Goal: Information Seeking & Learning: Check status

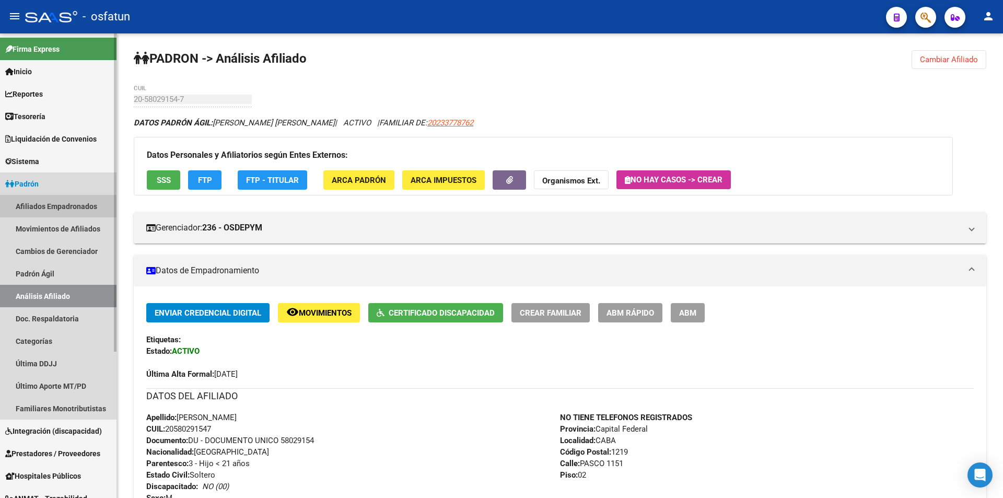
click at [37, 210] on link "Afiliados Empadronados" at bounding box center [58, 206] width 117 height 22
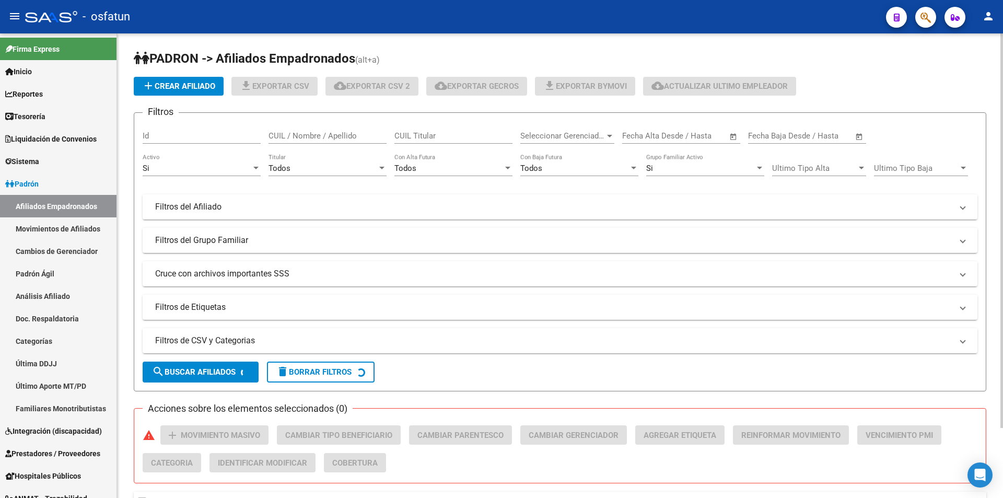
click at [190, 339] on mat-panel-title "Filtros de CSV y Categorias" at bounding box center [553, 340] width 797 height 11
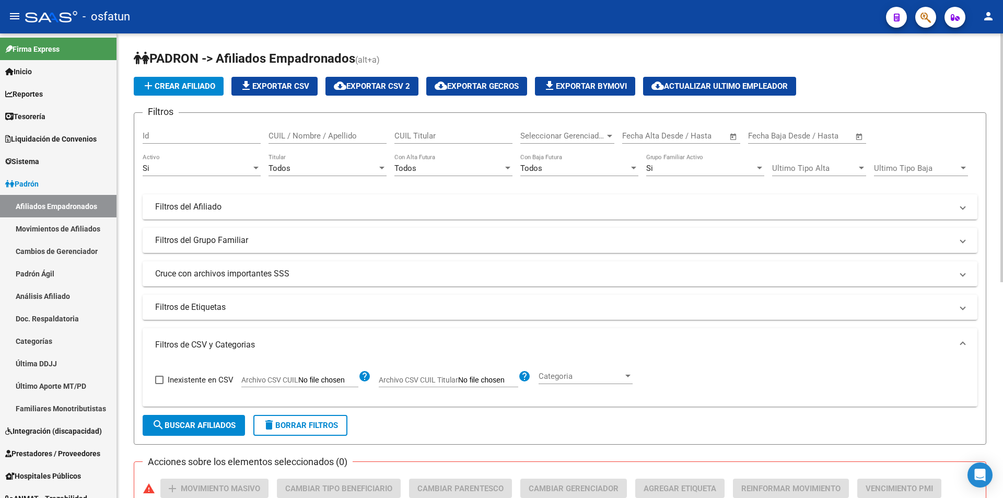
click at [338, 383] on input "Archivo CSV CUIL" at bounding box center [328, 380] width 60 height 9
type input "C:\fakepath\CUILS Novedades.csv"
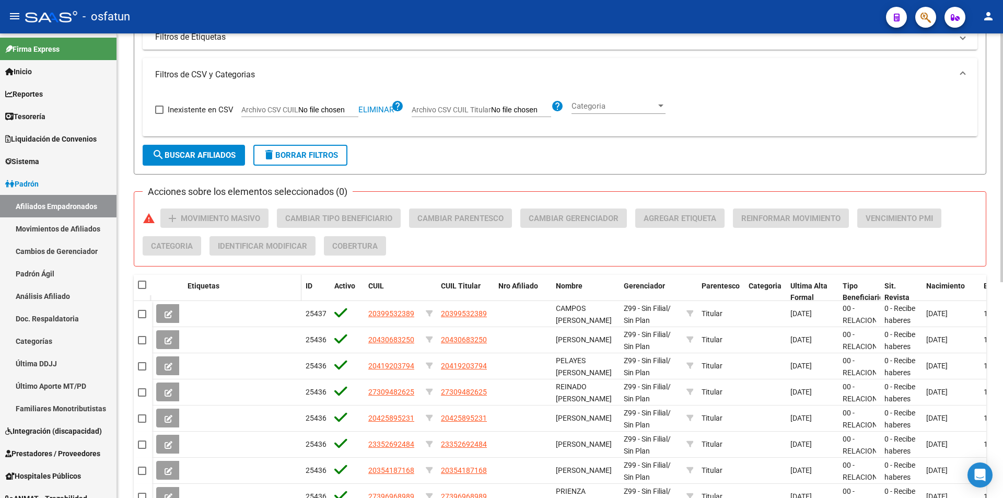
scroll to position [314, 0]
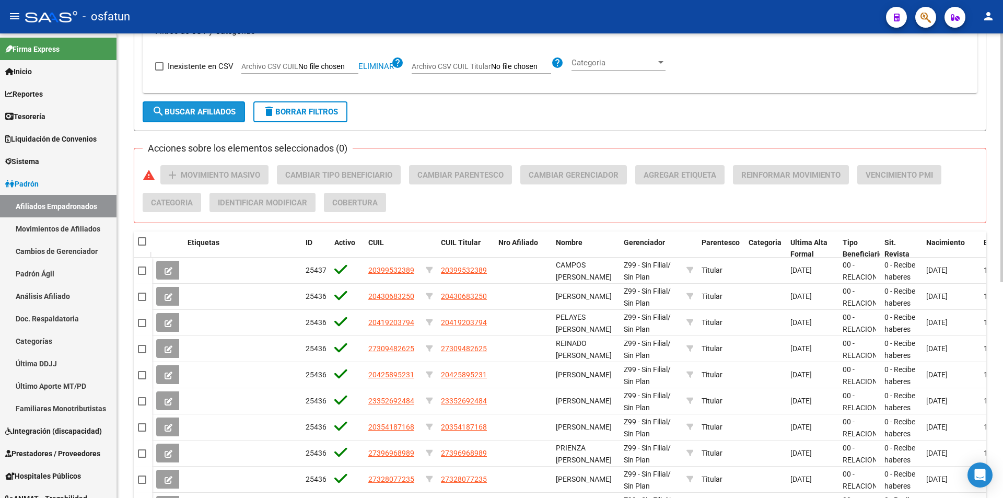
click at [203, 118] on button "search Buscar Afiliados" at bounding box center [194, 111] width 102 height 21
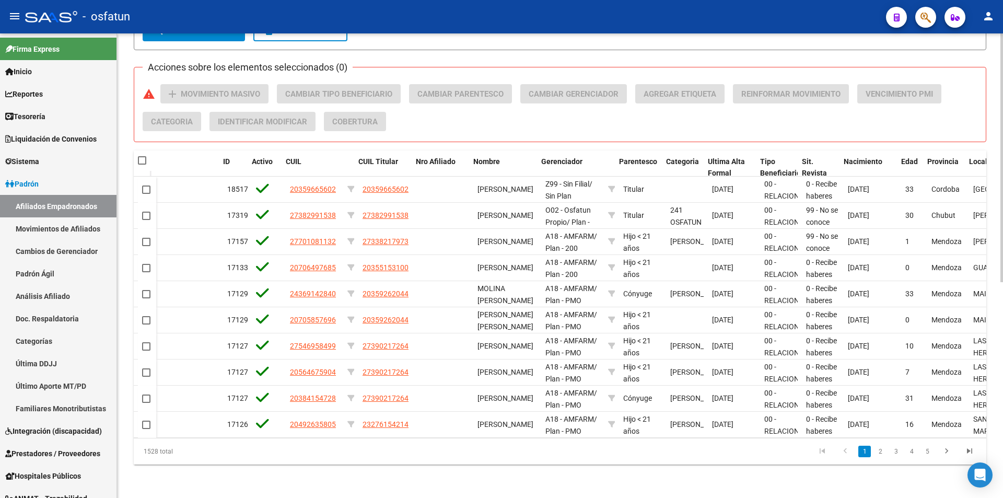
scroll to position [0, 83]
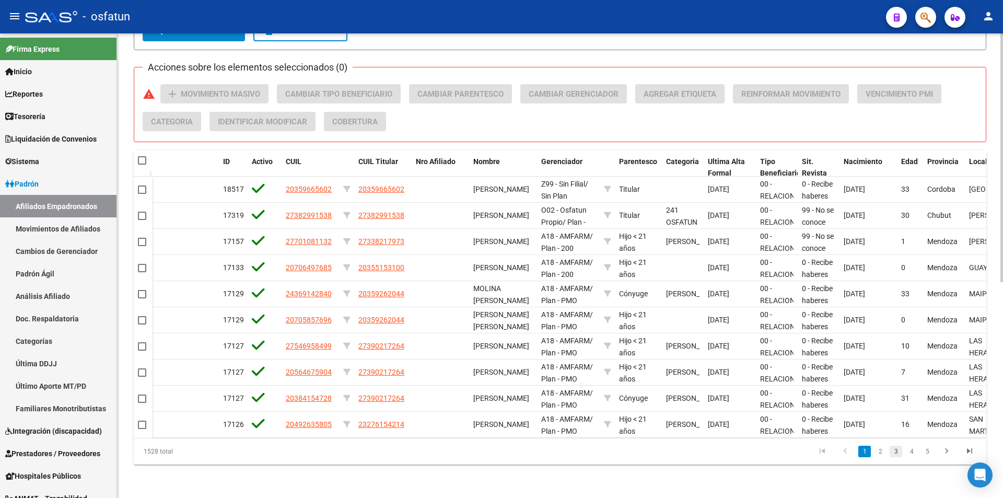
click at [899, 453] on link "3" at bounding box center [896, 451] width 13 height 11
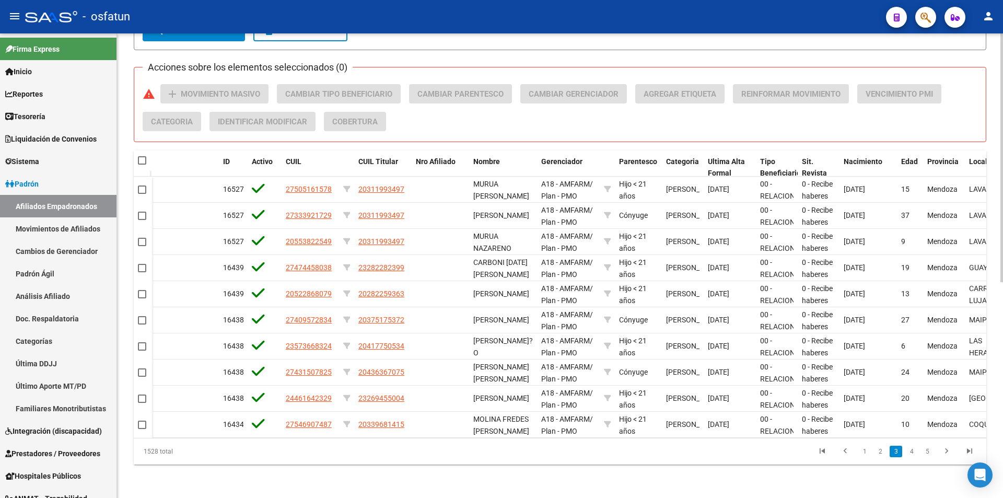
click at [924, 452] on link "5" at bounding box center [927, 451] width 13 height 11
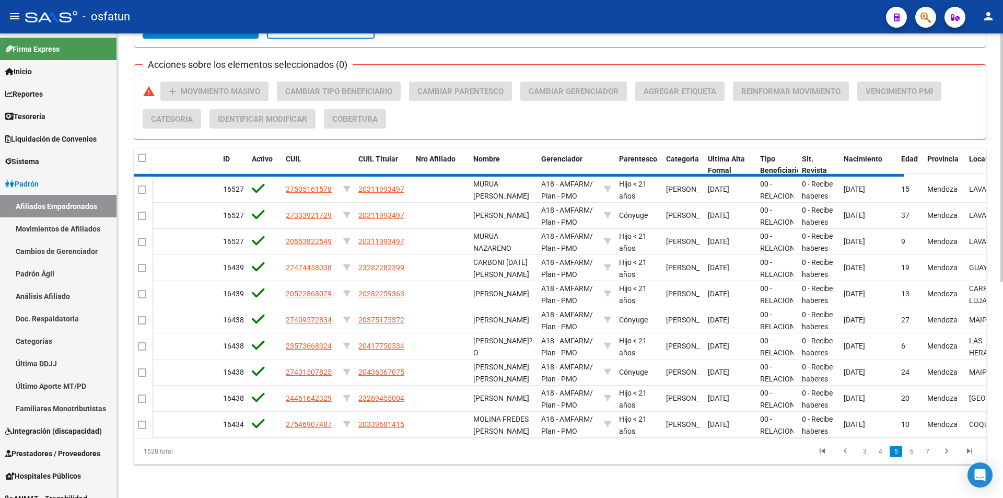
click at [929, 452] on div "1528 total 3 4 5 6 7" at bounding box center [560, 451] width 853 height 26
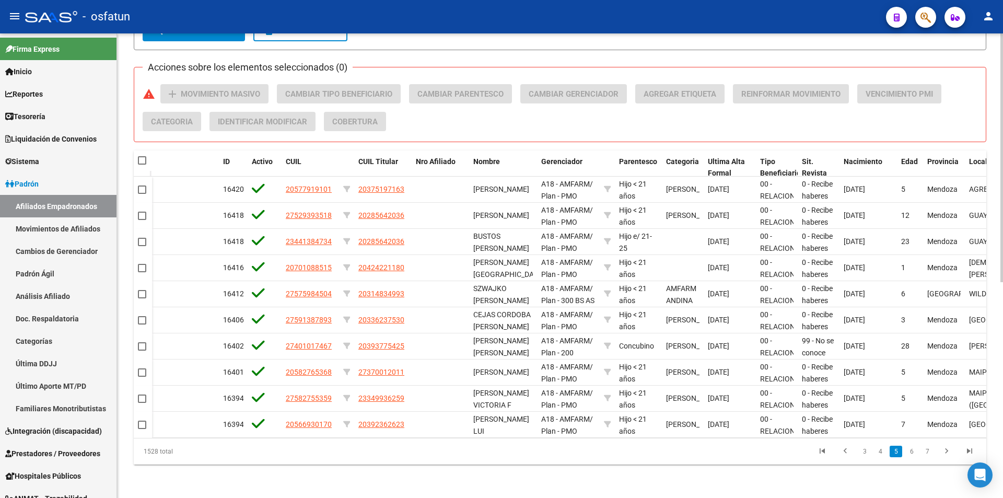
click at [956, 452] on link "go to next page" at bounding box center [947, 451] width 20 height 11
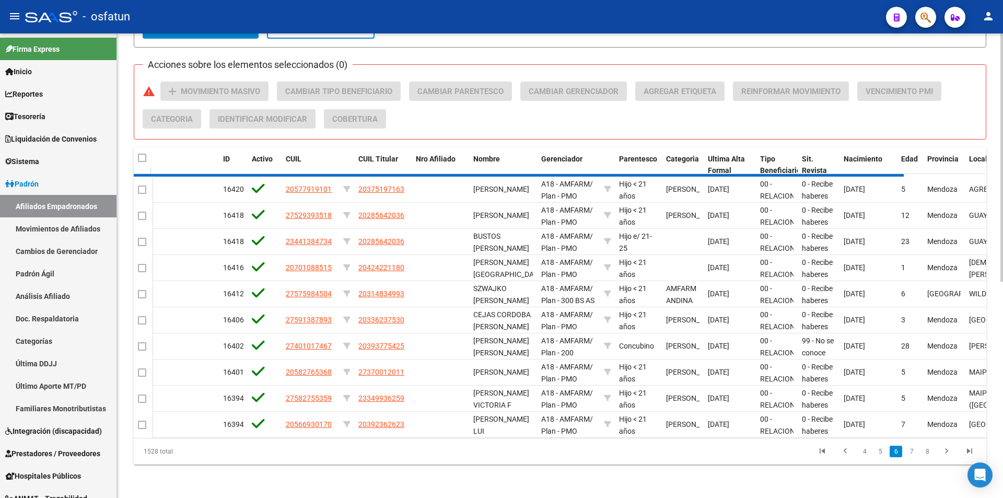
click at [962, 451] on div "1528 total 4 5 6 7 8" at bounding box center [560, 451] width 853 height 26
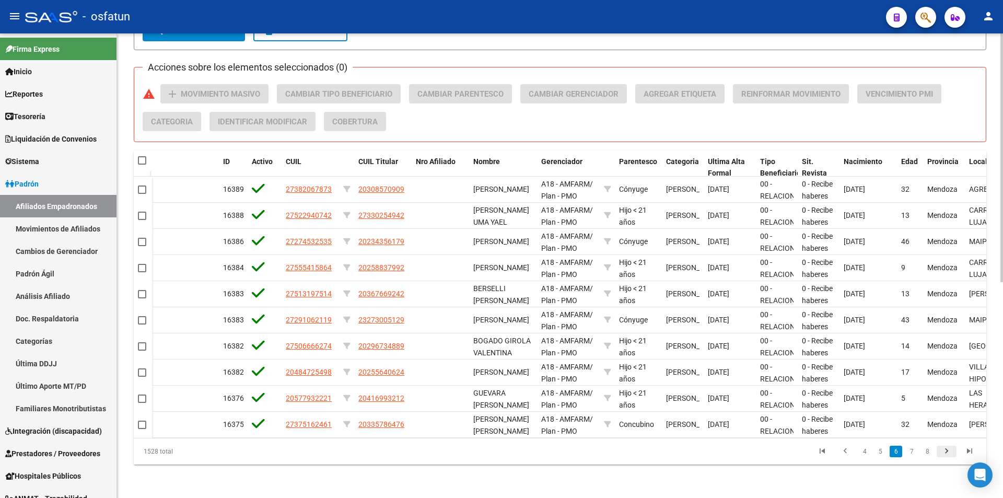
click at [943, 452] on icon "go to next page" at bounding box center [947, 452] width 14 height 13
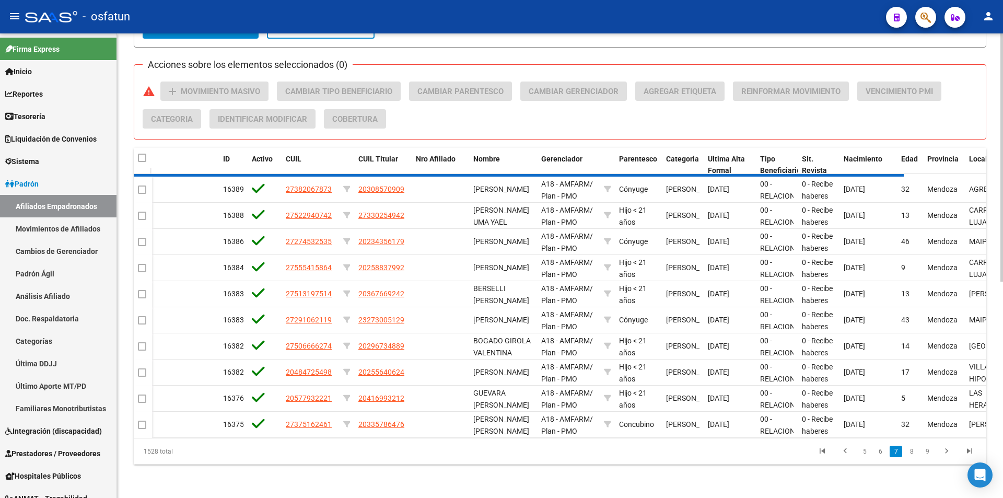
click at [928, 454] on div "1528 total 5 6 7 8 9" at bounding box center [560, 451] width 853 height 26
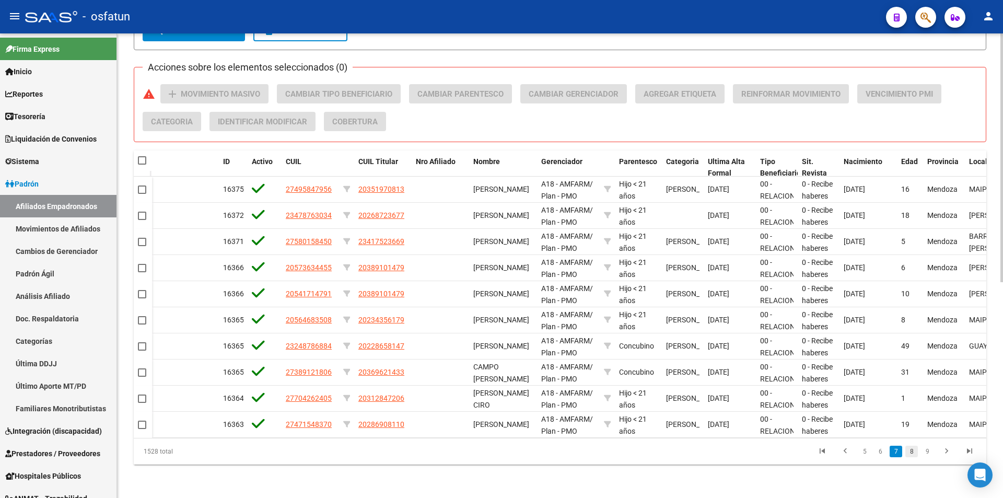
click at [914, 454] on link "8" at bounding box center [912, 451] width 13 height 11
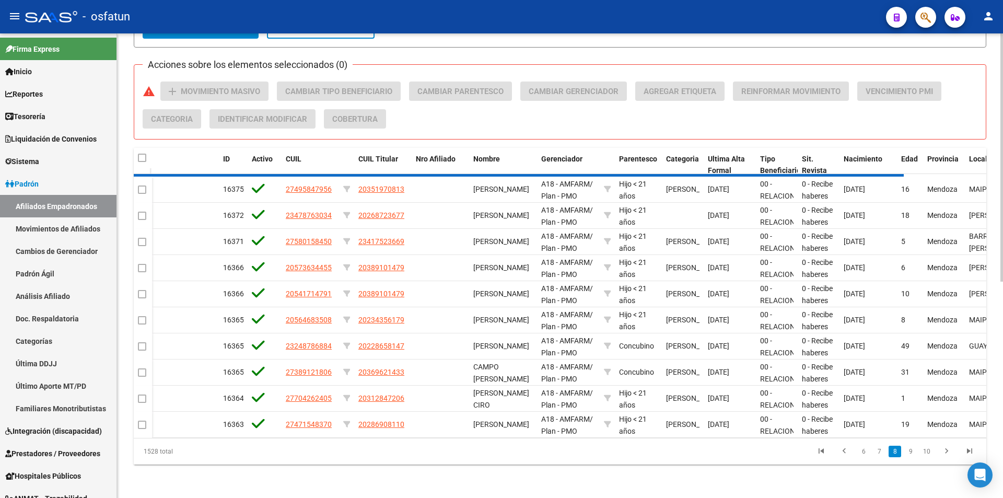
click at [930, 454] on div "1528 total 6 7 8 9 10" at bounding box center [560, 451] width 853 height 26
click at [946, 453] on div "1528 total 6 7 8 9 10" at bounding box center [560, 451] width 853 height 26
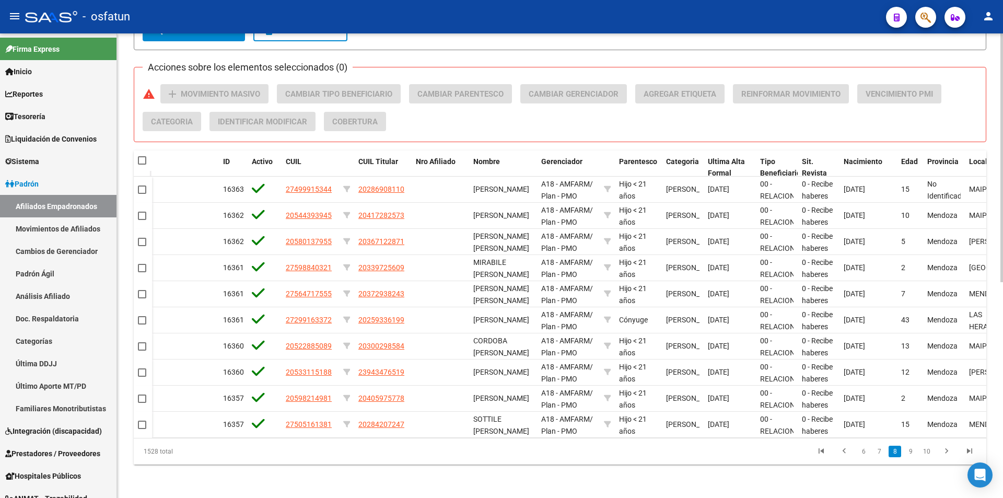
click at [946, 453] on icon "go to next page" at bounding box center [947, 452] width 14 height 13
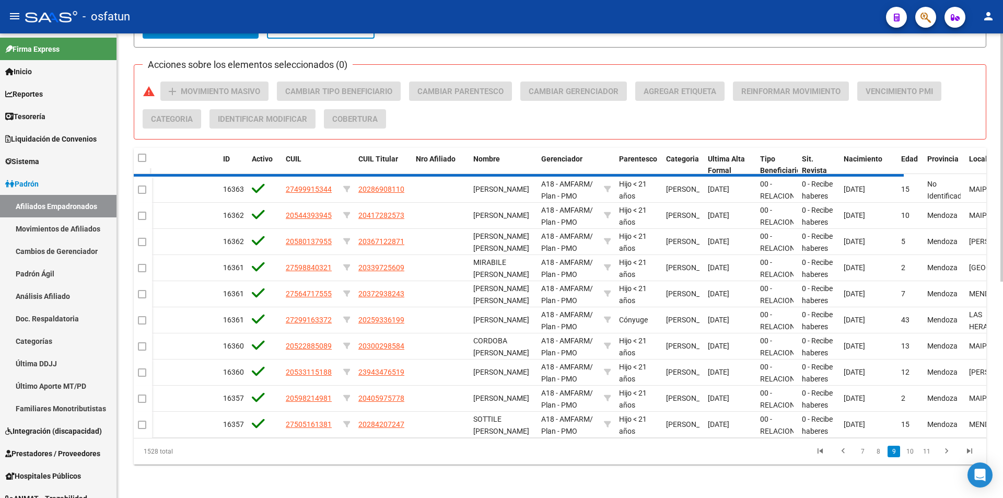
click at [930, 453] on div "1528 total 7 8 9 10 11" at bounding box center [560, 451] width 853 height 26
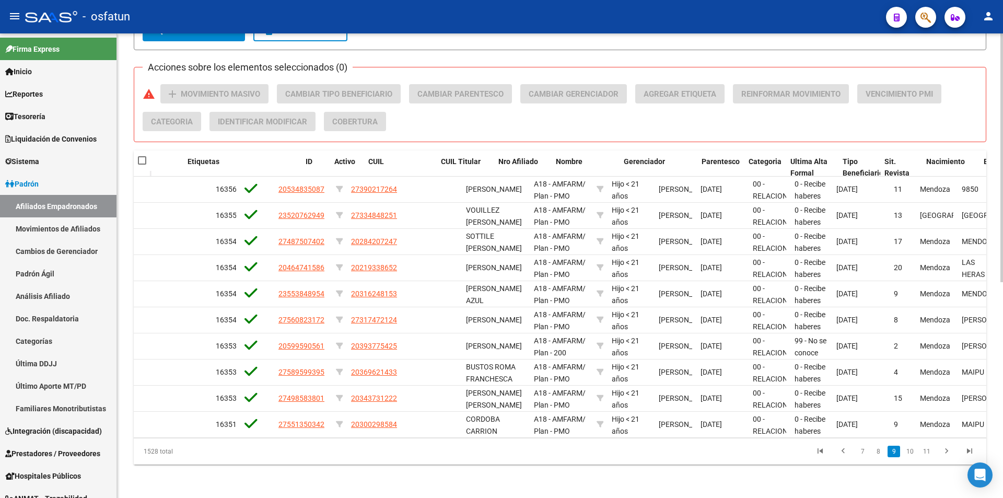
scroll to position [0, 0]
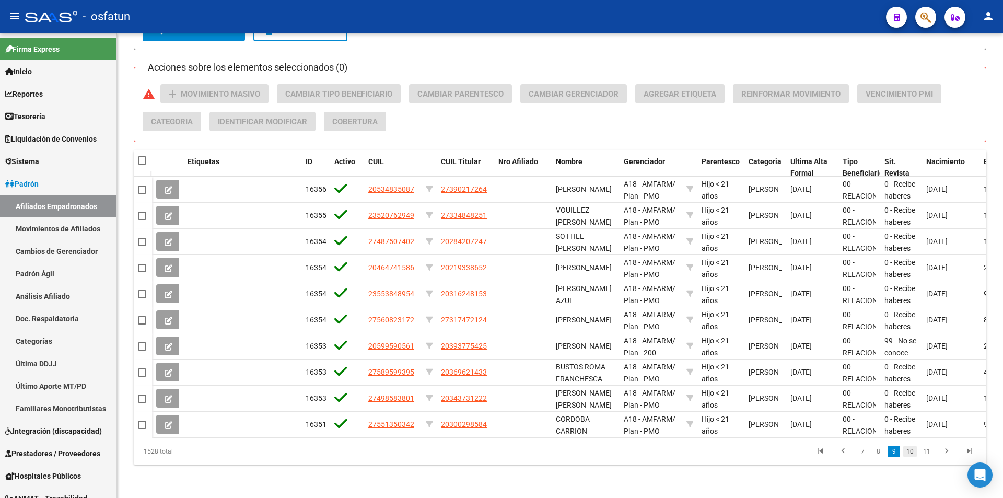
click at [911, 451] on link "10" at bounding box center [910, 451] width 14 height 11
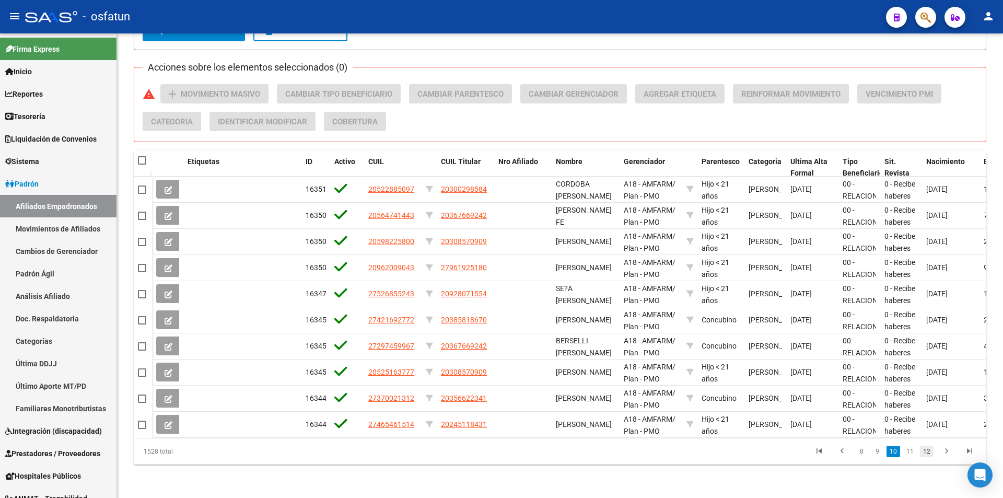
click at [924, 453] on link "12" at bounding box center [927, 451] width 14 height 11
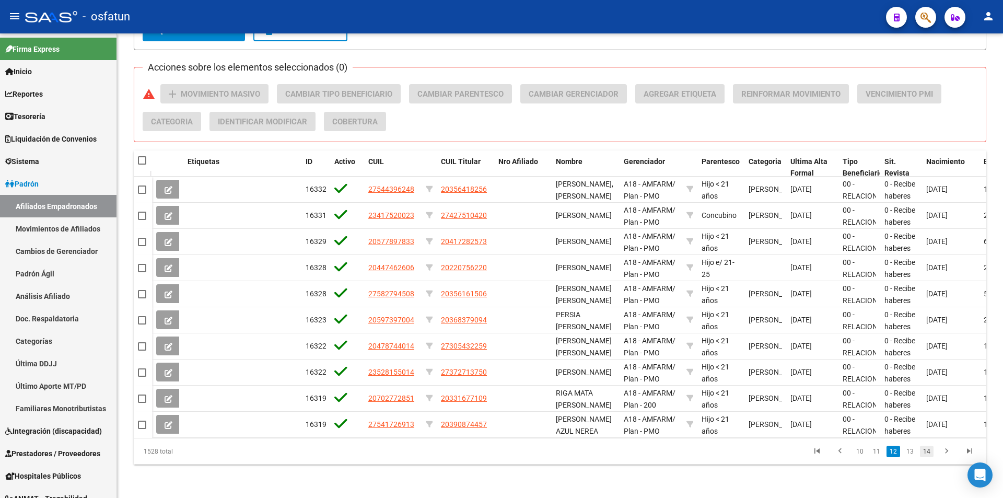
click at [932, 453] on link "14" at bounding box center [927, 451] width 14 height 11
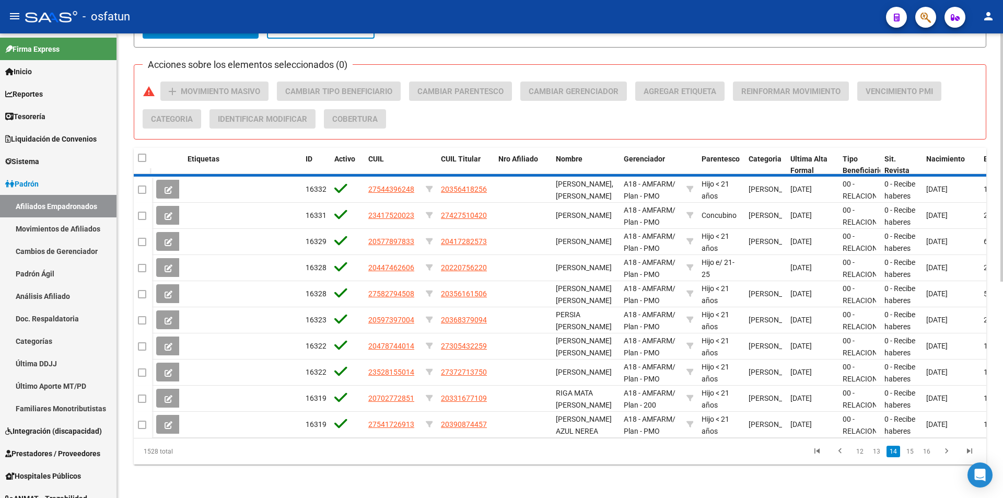
click at [929, 454] on div "1528 total 12 13 14 15 16" at bounding box center [560, 451] width 853 height 26
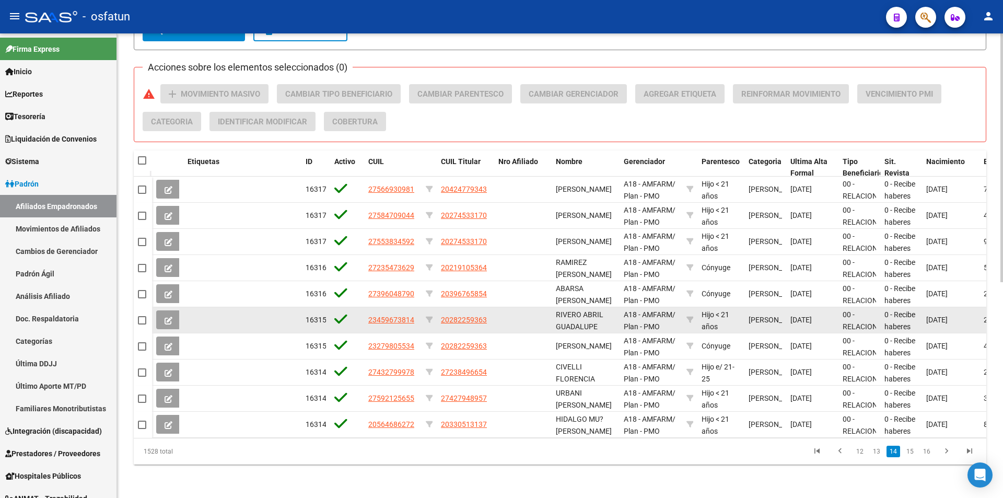
click at [681, 307] on datatable-body-cell "A18 - AMFARM / Plan - PMO" at bounding box center [651, 320] width 63 height 26
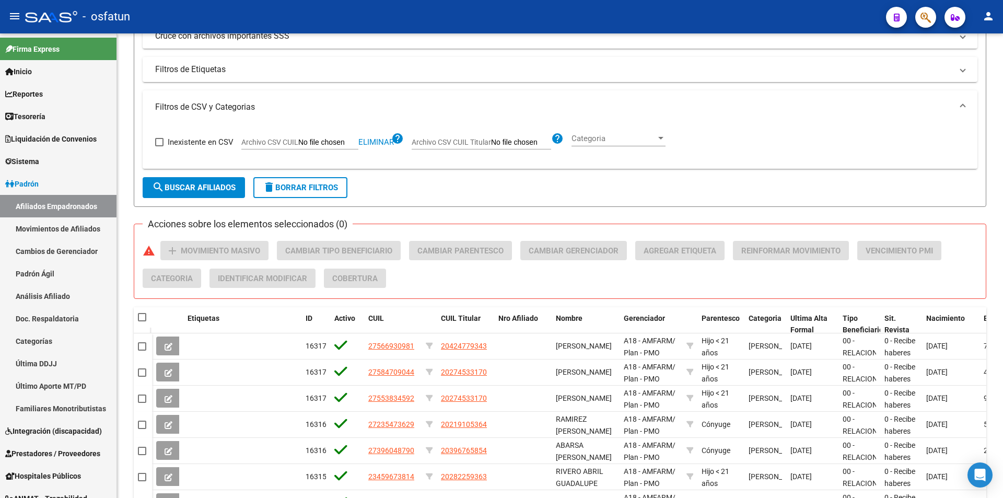
scroll to position [403, 0]
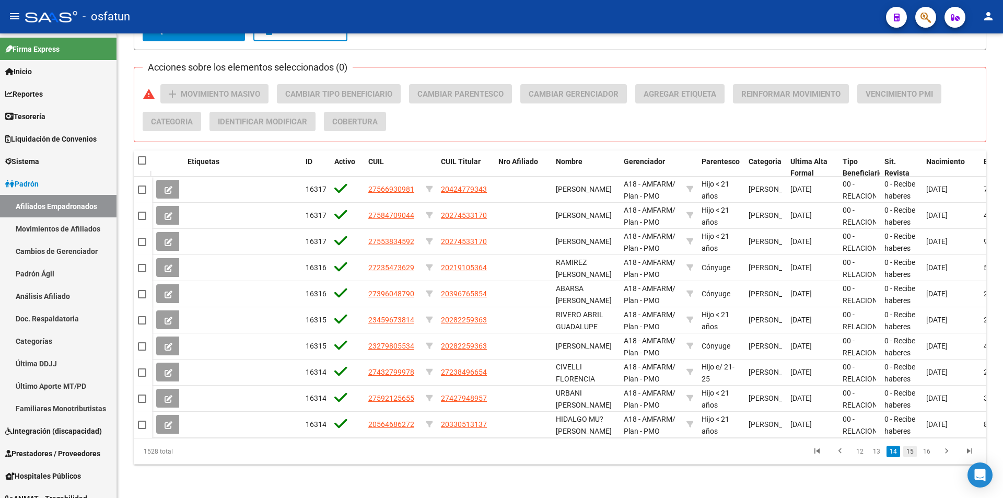
click at [907, 450] on link "15" at bounding box center [910, 451] width 14 height 11
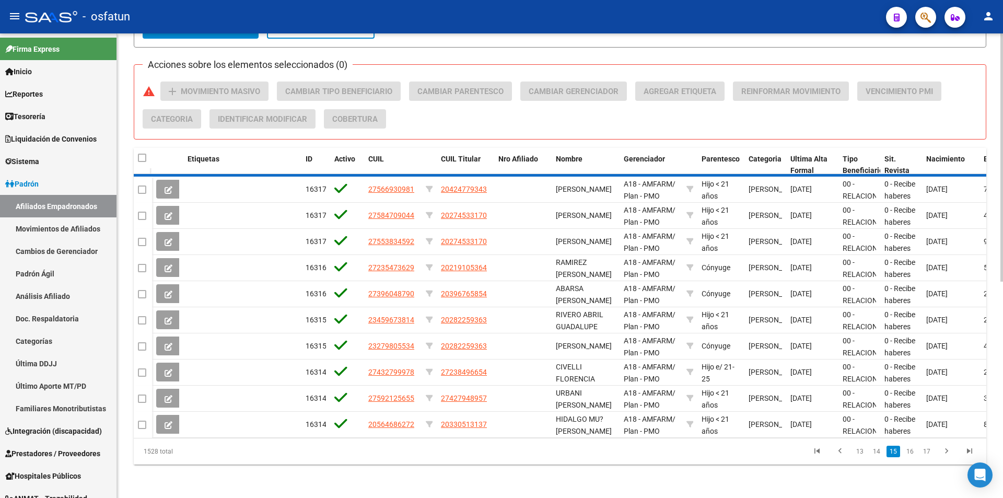
click at [924, 453] on div "1528 total 13 14 15 16 17" at bounding box center [560, 451] width 853 height 26
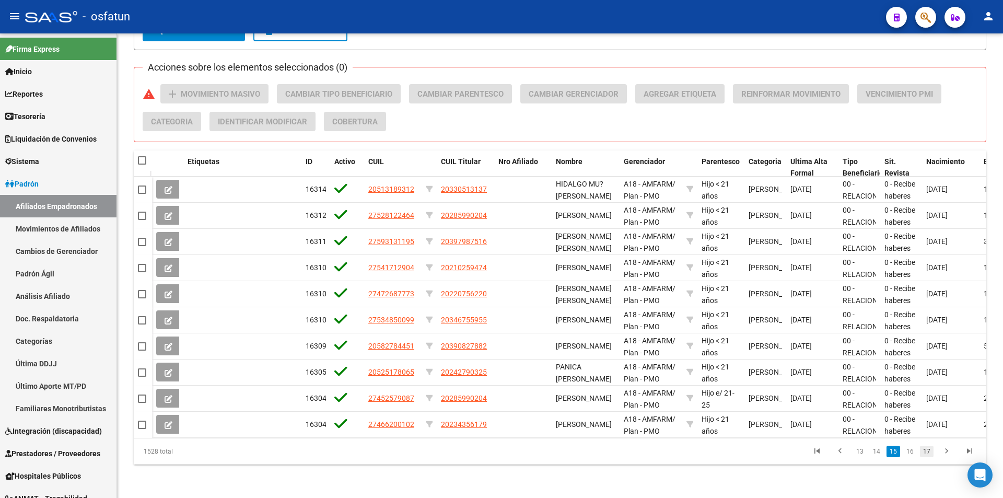
click at [927, 452] on link "17" at bounding box center [927, 451] width 14 height 11
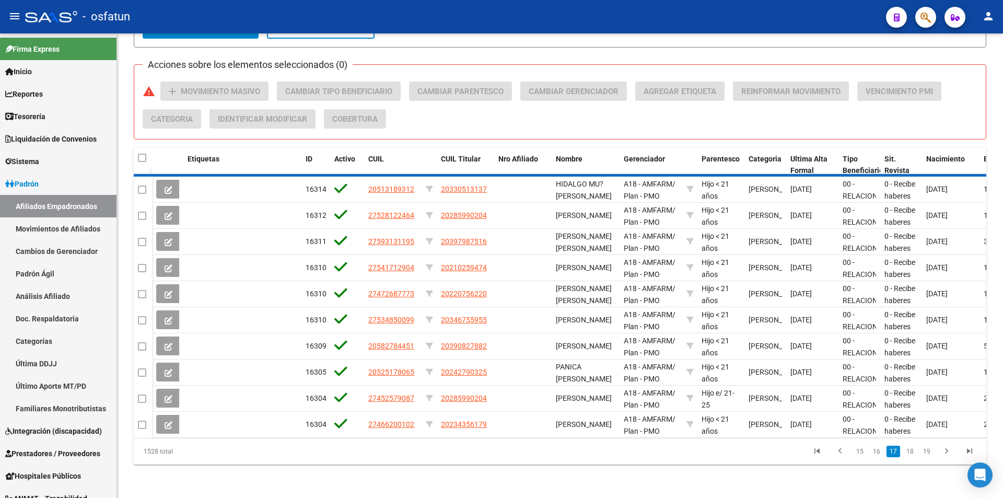
click at [927, 452] on div "1528 total 15 16 17 18 19" at bounding box center [560, 451] width 853 height 26
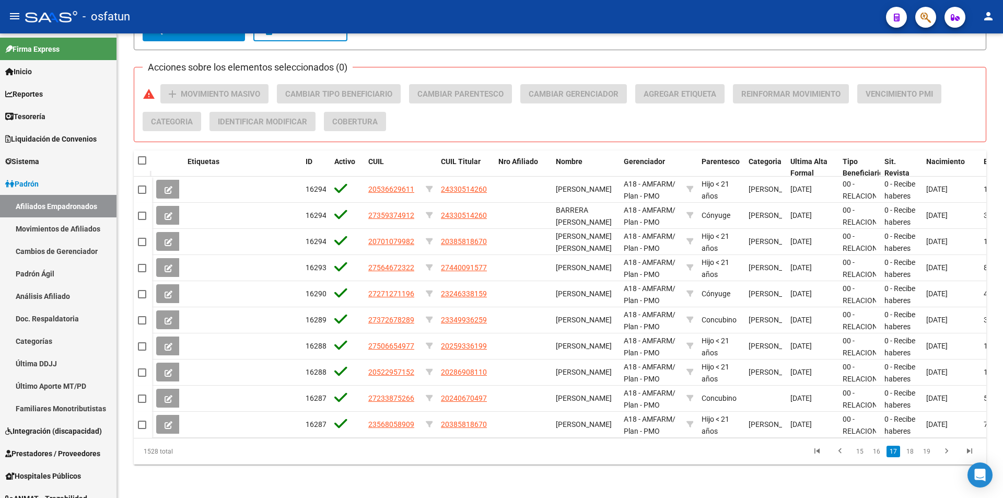
click at [927, 452] on link "19" at bounding box center [927, 451] width 14 height 11
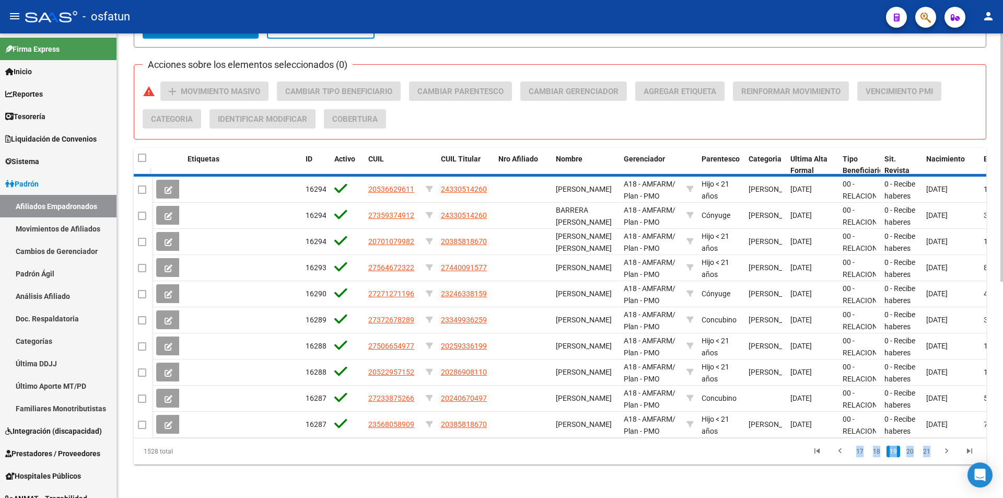
click at [927, 453] on div "1528 total 17 18 19 20 21" at bounding box center [560, 451] width 853 height 26
